Goal: Task Accomplishment & Management: Complete application form

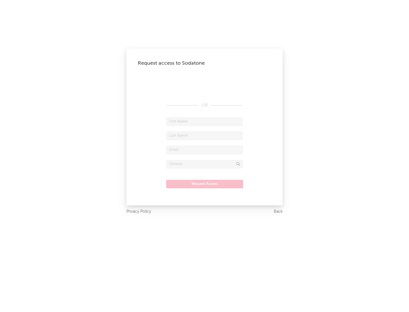
click at [204, 121] on input "text" at bounding box center [204, 122] width 77 height 9
type input "[PERSON_NAME]"
click at [204, 136] on input "text" at bounding box center [204, 136] width 77 height 9
type input "[PERSON_NAME]"
click at [204, 150] on input "text" at bounding box center [204, 150] width 77 height 9
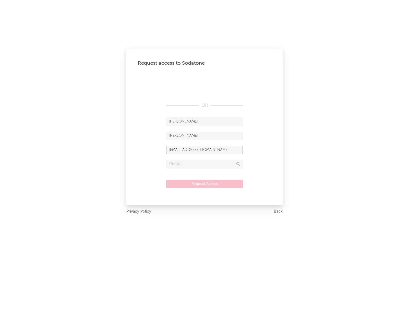
type input "[EMAIL_ADDRESS][DOMAIN_NAME]"
click at [204, 164] on input "text" at bounding box center [204, 164] width 77 height 9
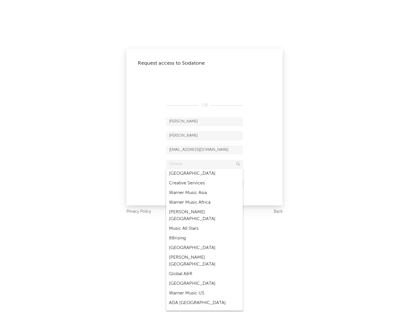
click at [204, 224] on div "Music All Stars" at bounding box center [204, 229] width 77 height 10
type input "Music All Stars"
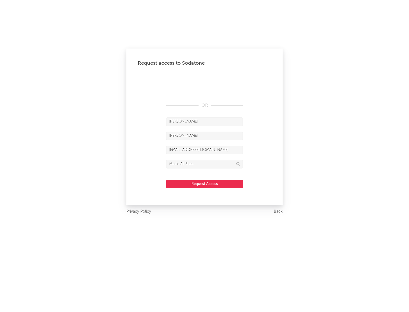
click at [204, 184] on button "Request Access" at bounding box center [204, 184] width 77 height 9
